Goal: Find contact information: Find contact information

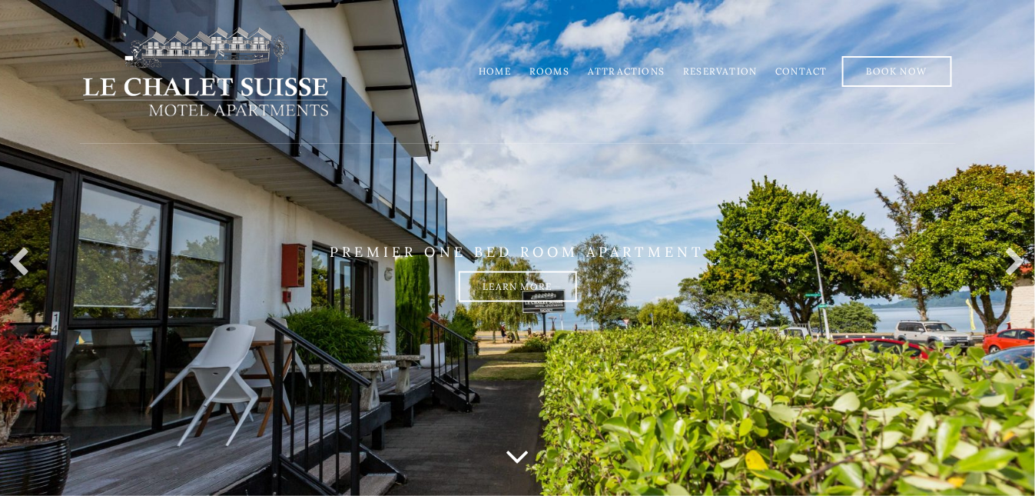
click at [795, 71] on link "Contact" at bounding box center [800, 71] width 51 height 12
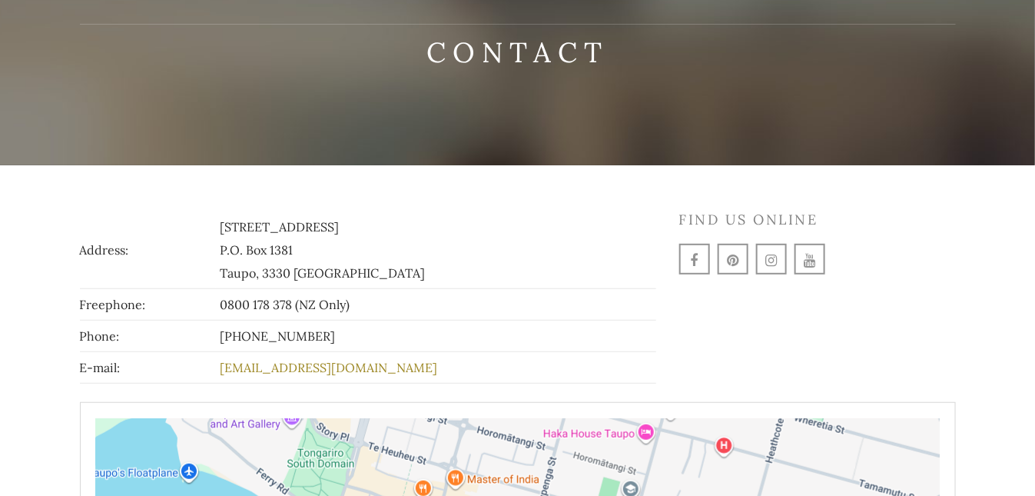
scroll to position [119, 0]
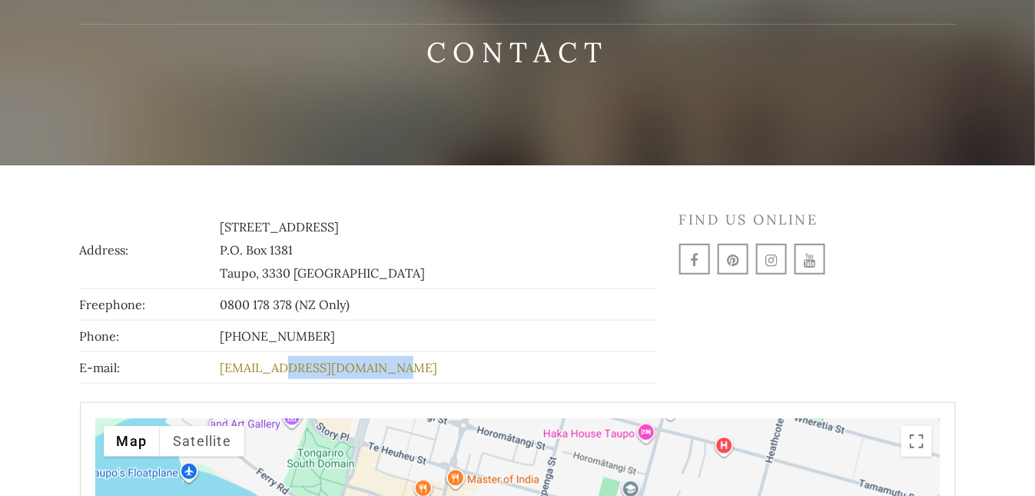
drag, startPoint x: 406, startPoint y: 366, endPoint x: 257, endPoint y: 366, distance: 148.3
click at [257, 366] on td "[EMAIL_ADDRESS][DOMAIN_NAME]" at bounding box center [436, 368] width 440 height 32
drag, startPoint x: 254, startPoint y: 367, endPoint x: 460, endPoint y: 361, distance: 206.1
click at [460, 361] on td "stay@lechaletsuisse.co.nz" at bounding box center [436, 368] width 440 height 32
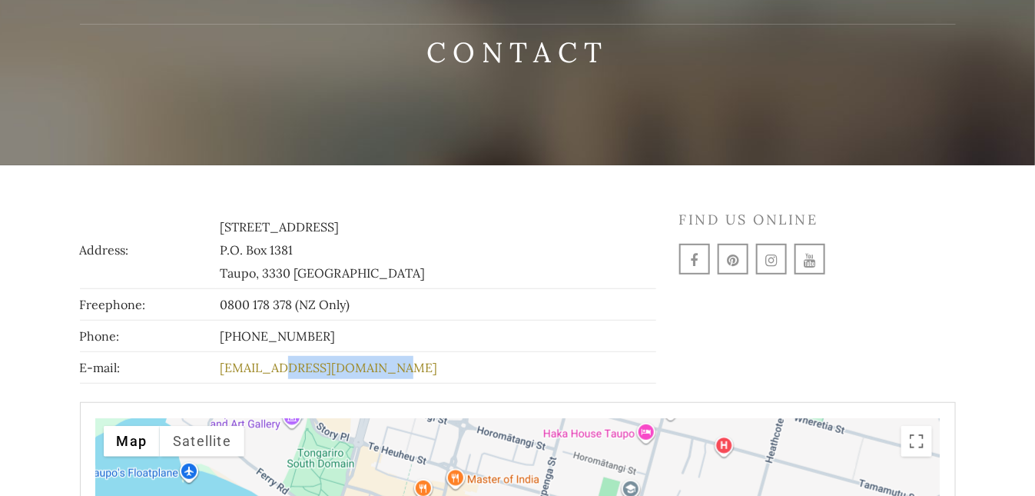
click at [460, 361] on td "stay@lechaletsuisse.co.nz" at bounding box center [436, 368] width 440 height 32
drag, startPoint x: 425, startPoint y: 361, endPoint x: 249, endPoint y: 354, distance: 176.1
click at [249, 354] on tr "E-mail: stay@lechaletsuisse.co.nz" at bounding box center [368, 368] width 576 height 32
copy tr "stay@lechaletsuisse.co.nz"
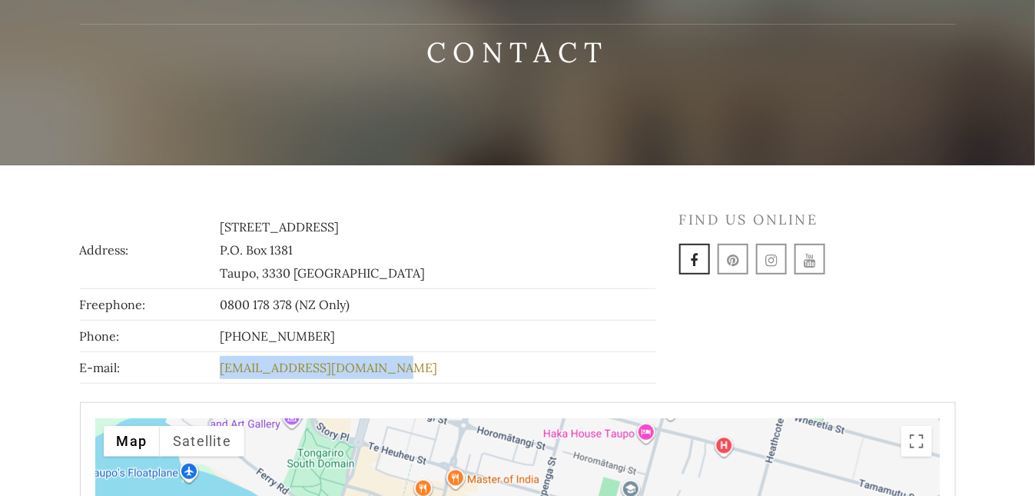
click at [691, 254] on icon at bounding box center [695, 261] width 8 height 14
